Goal: Task Accomplishment & Management: Use online tool/utility

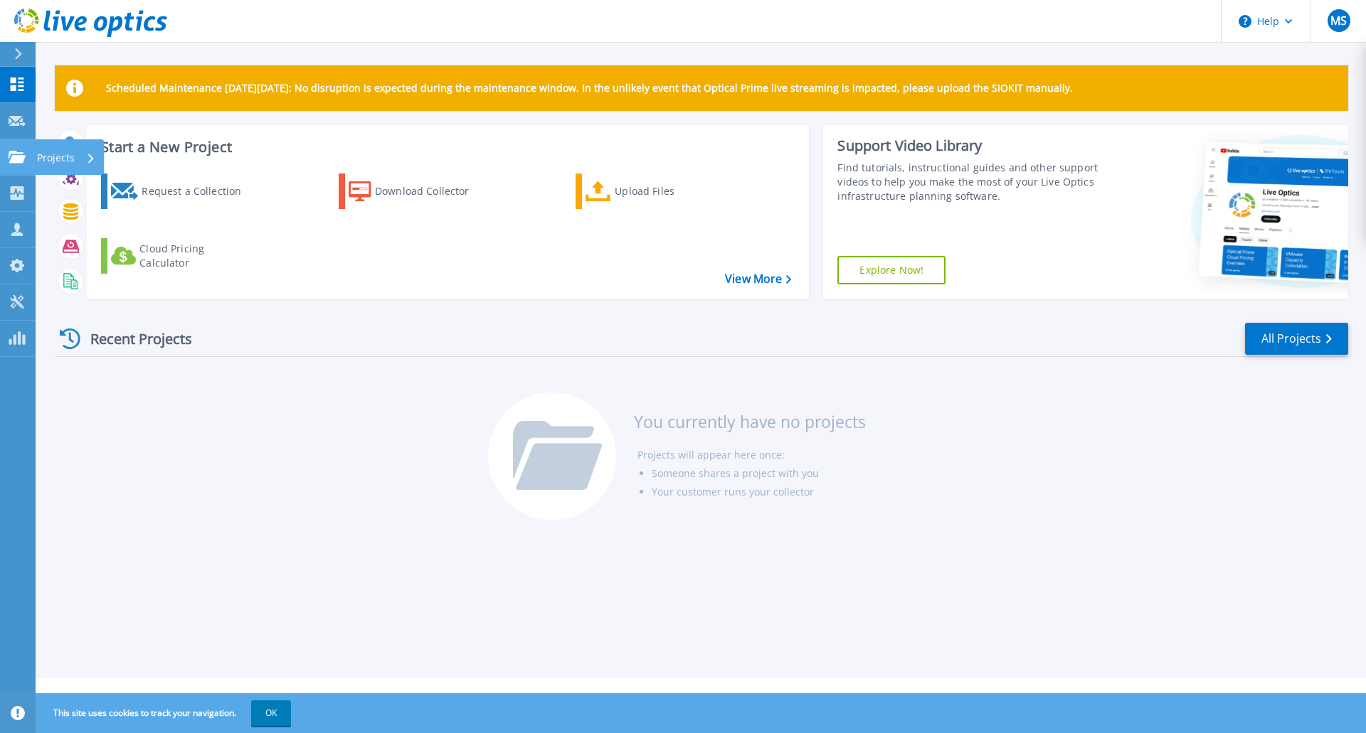
click at [55, 157] on p "Projects" at bounding box center [56, 157] width 38 height 37
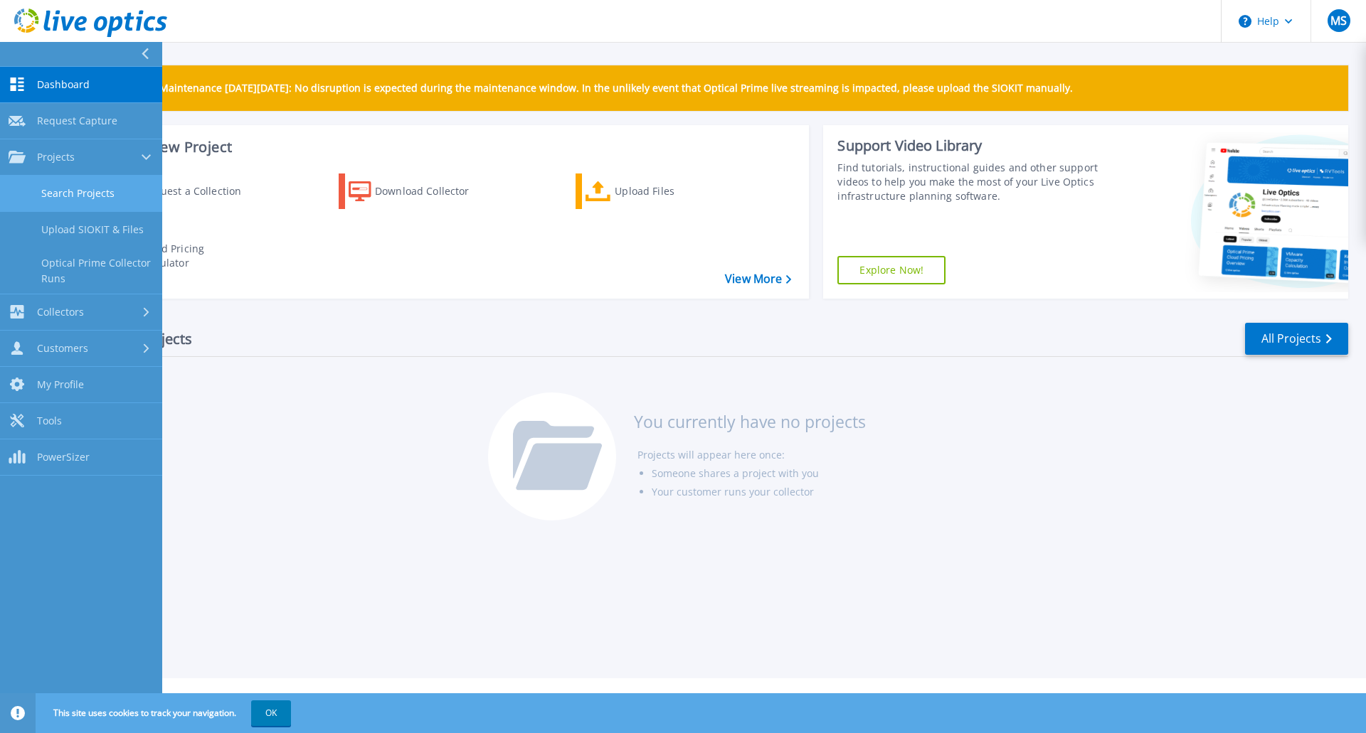
click at [105, 195] on link "Search Projects" at bounding box center [81, 194] width 162 height 36
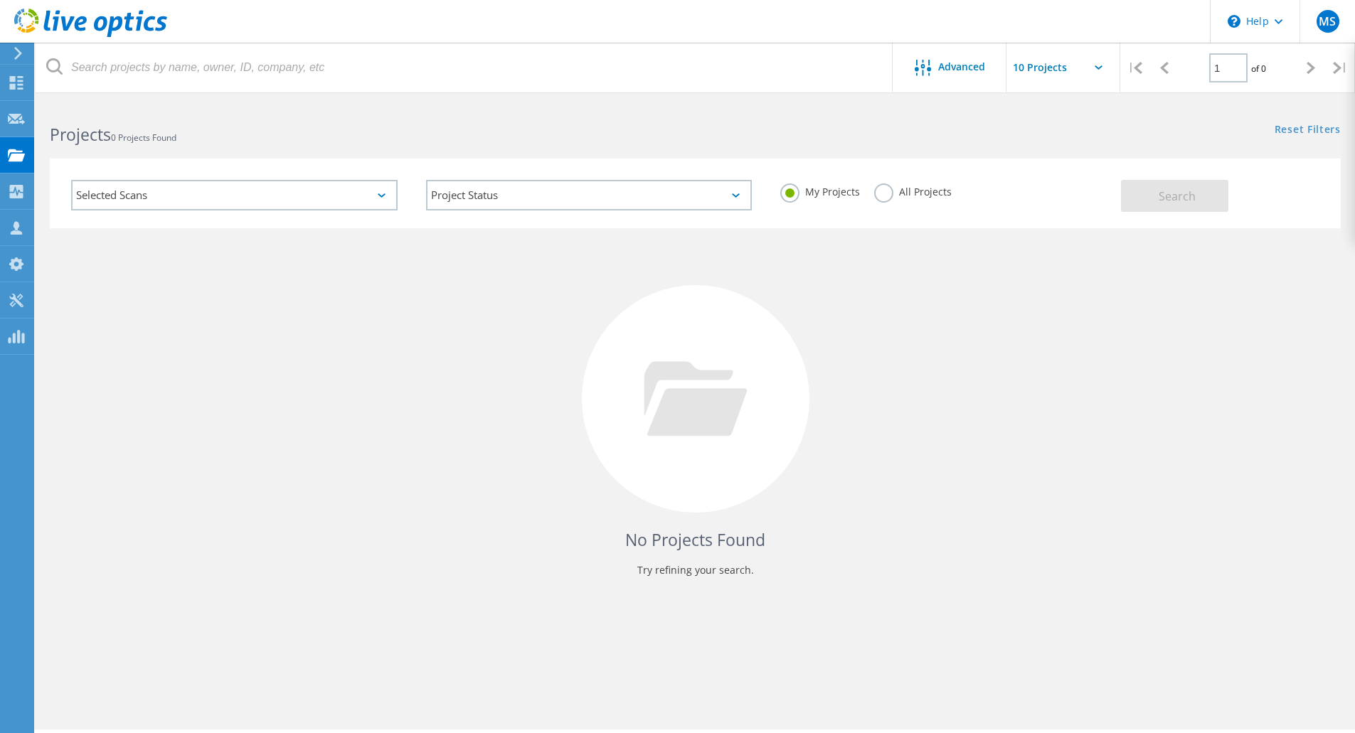
click at [888, 193] on label "All Projects" at bounding box center [913, 191] width 78 height 14
click at [0, 0] on input "All Projects" at bounding box center [0, 0] width 0 height 0
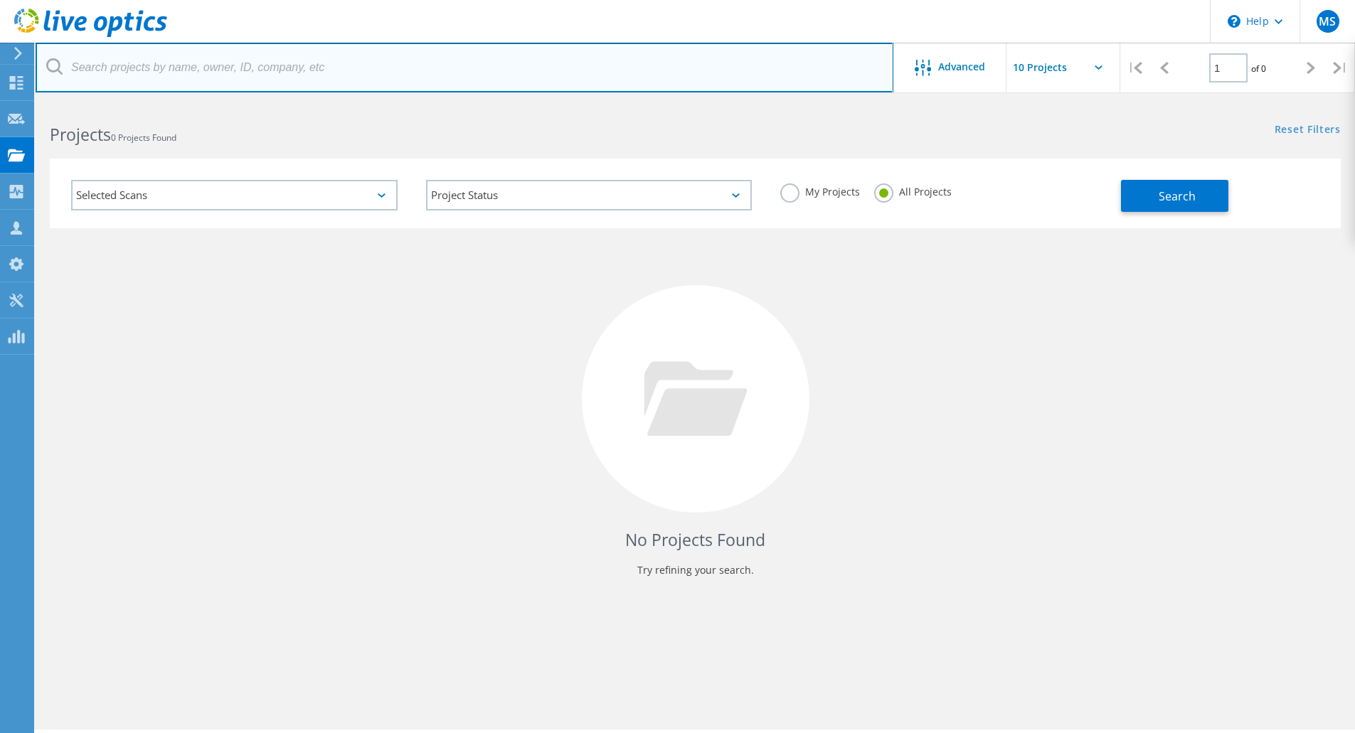
click at [239, 69] on input "text" at bounding box center [465, 68] width 858 height 50
type input "contract land staff"
click at [455, 65] on input "contract land staff" at bounding box center [465, 68] width 858 height 50
